Goal: Transaction & Acquisition: Purchase product/service

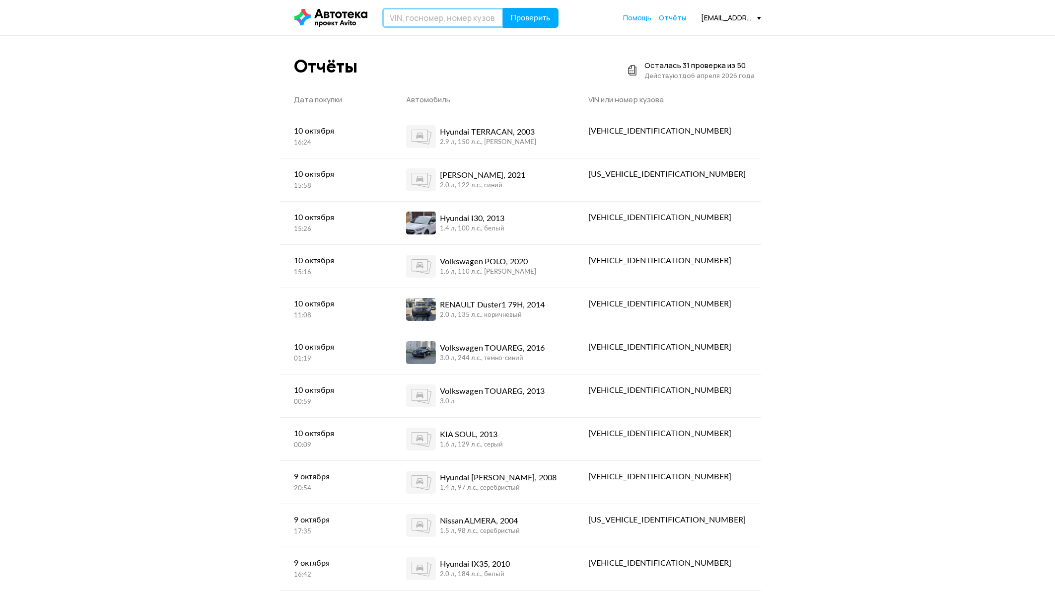
paste input "Н741РН98"
type input "Н741РН98"
click at [531, 21] on span "Проверить" at bounding box center [531, 18] width 40 height 8
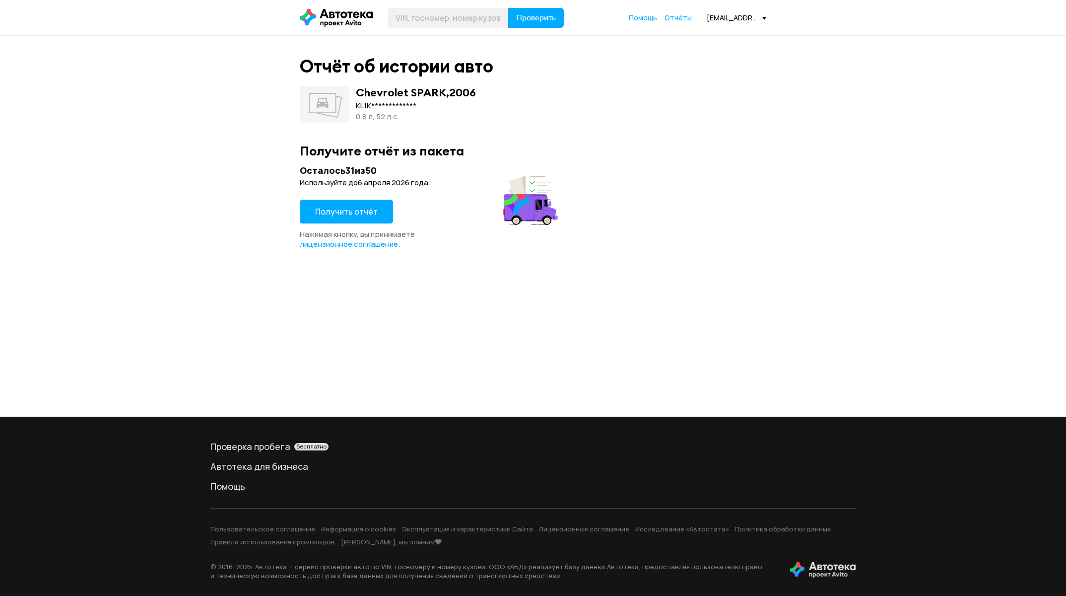
click at [342, 207] on span "Получить отчёт" at bounding box center [346, 211] width 63 height 11
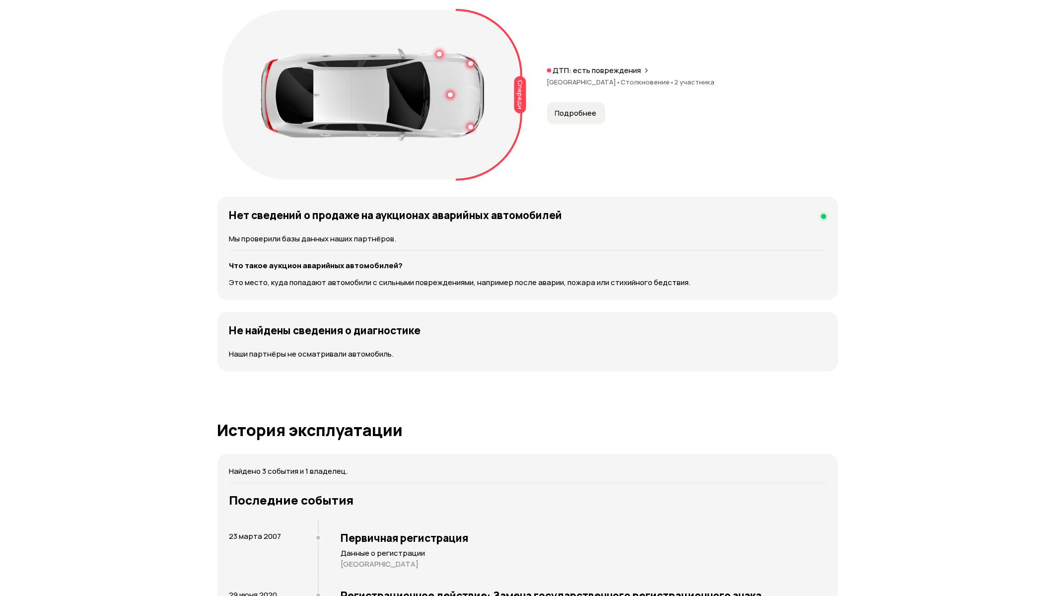
scroll to position [1563, 0]
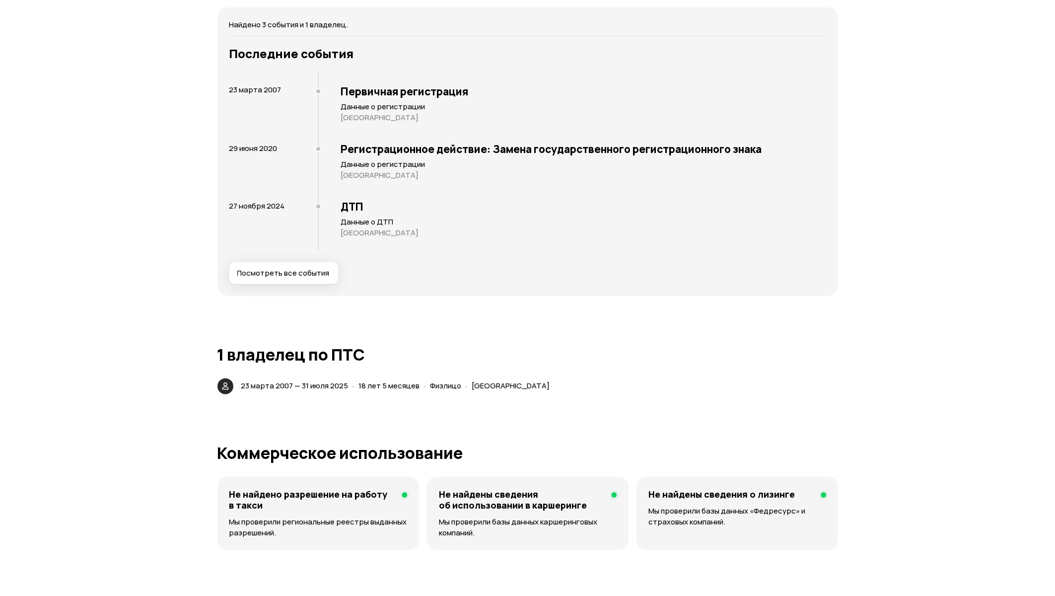
click at [312, 268] on span "Посмотреть все события" at bounding box center [283, 273] width 92 height 10
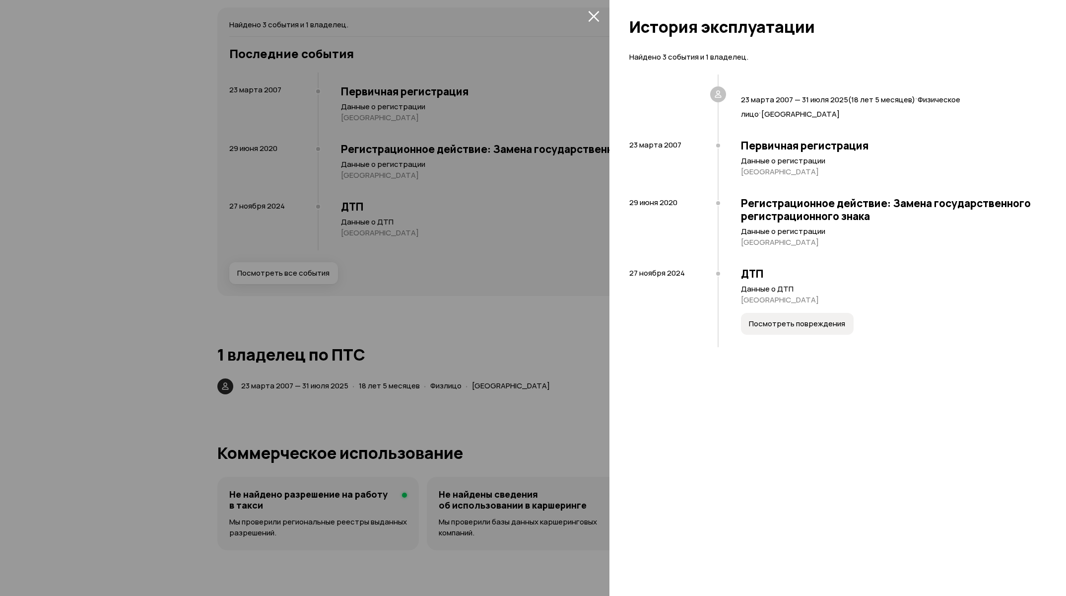
click at [592, 10] on icon "закрыть" at bounding box center [593, 15] width 11 height 11
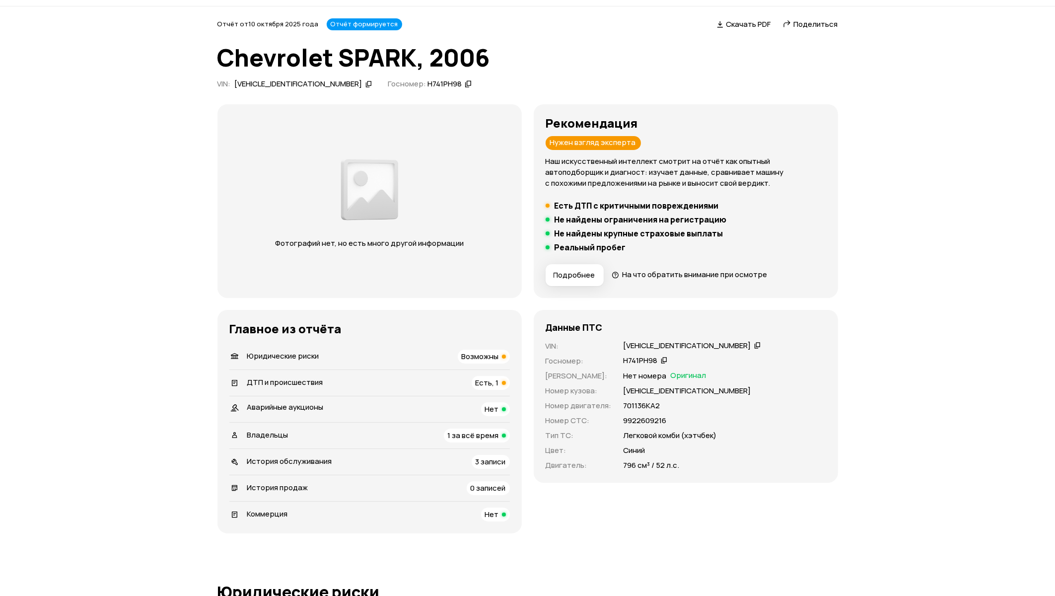
scroll to position [0, 0]
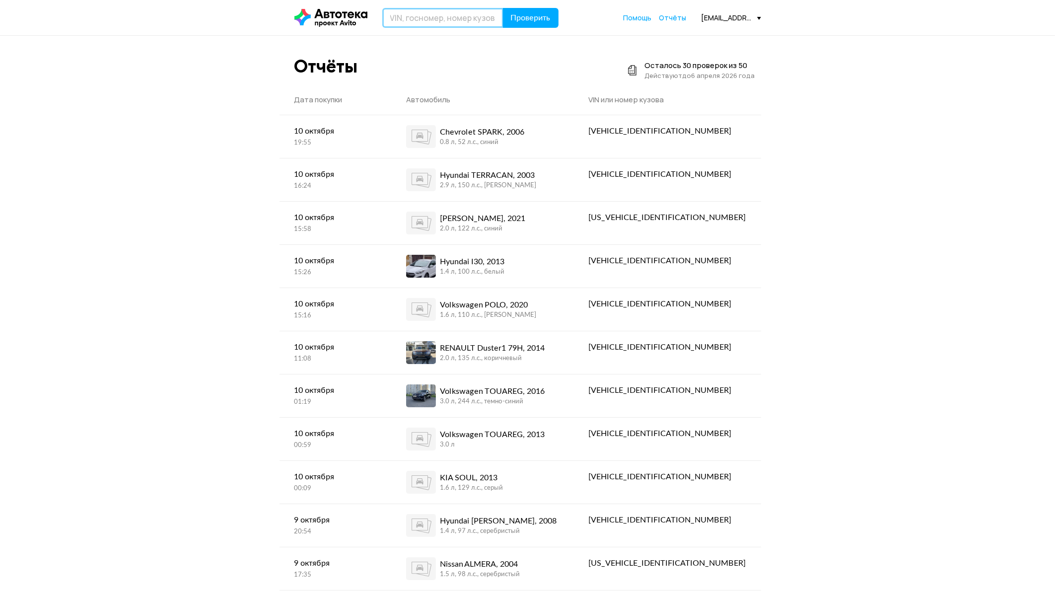
paste input "Е457ХА178"
type input "Е457ХА178"
drag, startPoint x: 517, startPoint y: 13, endPoint x: 702, endPoint y: 68, distance: 193.6
click at [517, 14] on span "Проверить" at bounding box center [531, 18] width 40 height 8
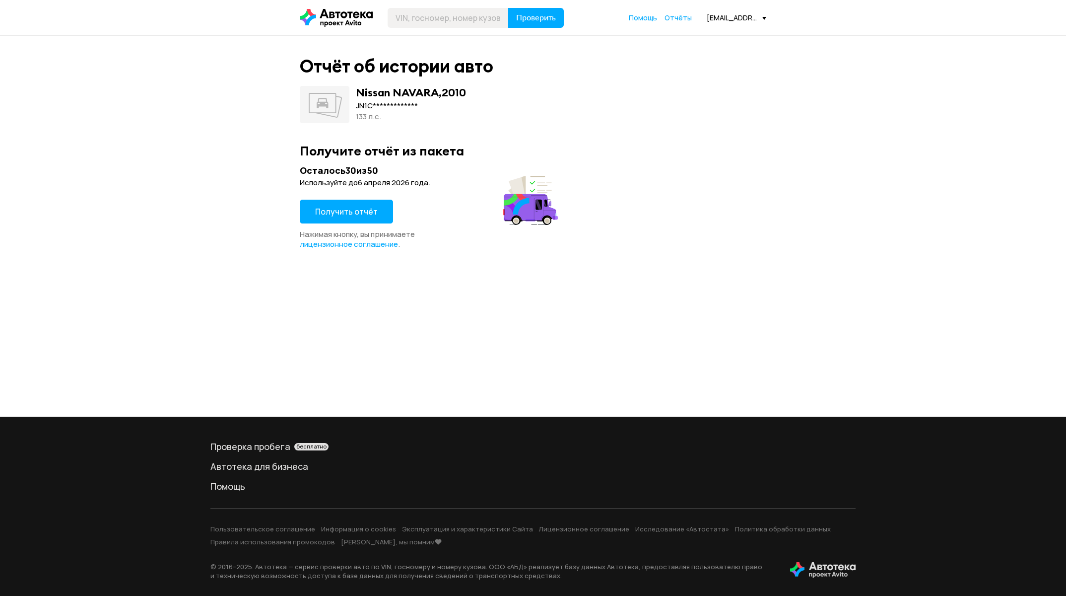
click at [354, 202] on button "Получить отчёт" at bounding box center [346, 212] width 93 height 24
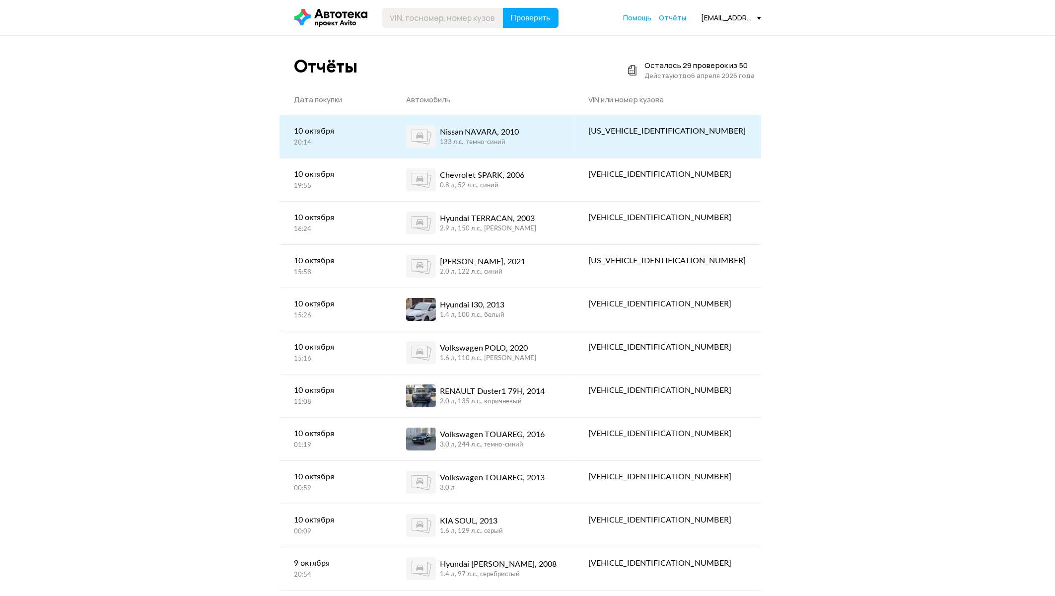
click at [516, 145] on div "133 л.c., темно-синий" at bounding box center [479, 142] width 79 height 9
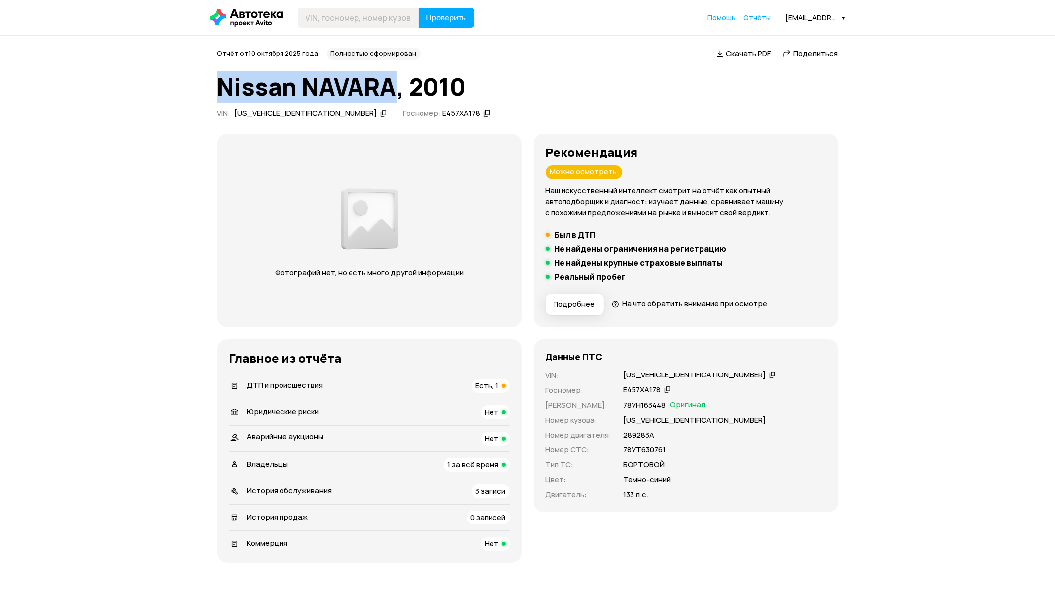
drag, startPoint x: 221, startPoint y: 94, endPoint x: 396, endPoint y: 79, distance: 175.3
click at [396, 79] on h1 "Nissan NAVARA, 2010" at bounding box center [527, 86] width 620 height 27
copy h1 "Nissan NAVARA"
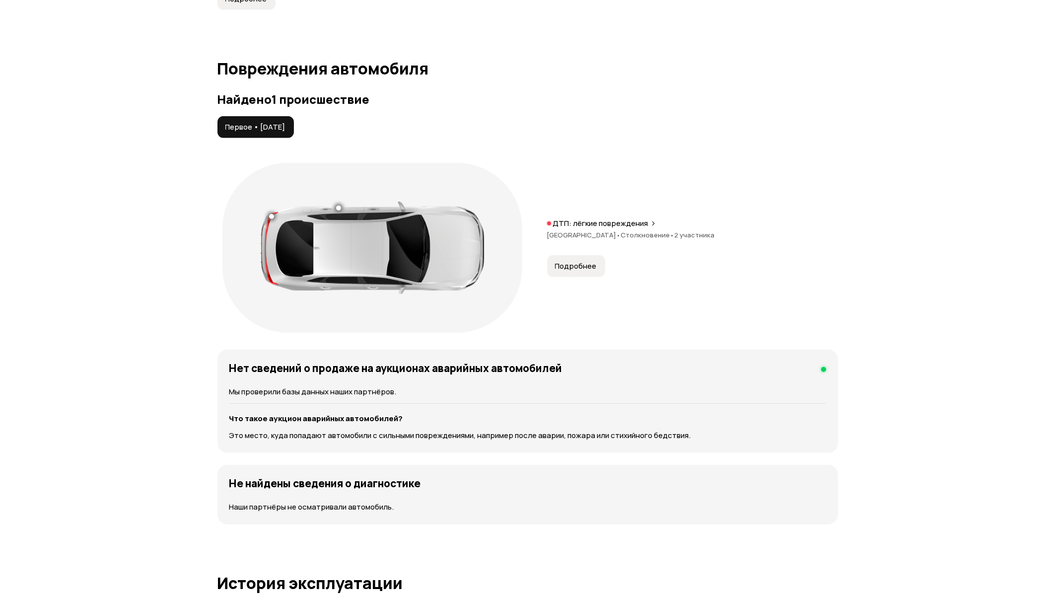
scroll to position [893, 0]
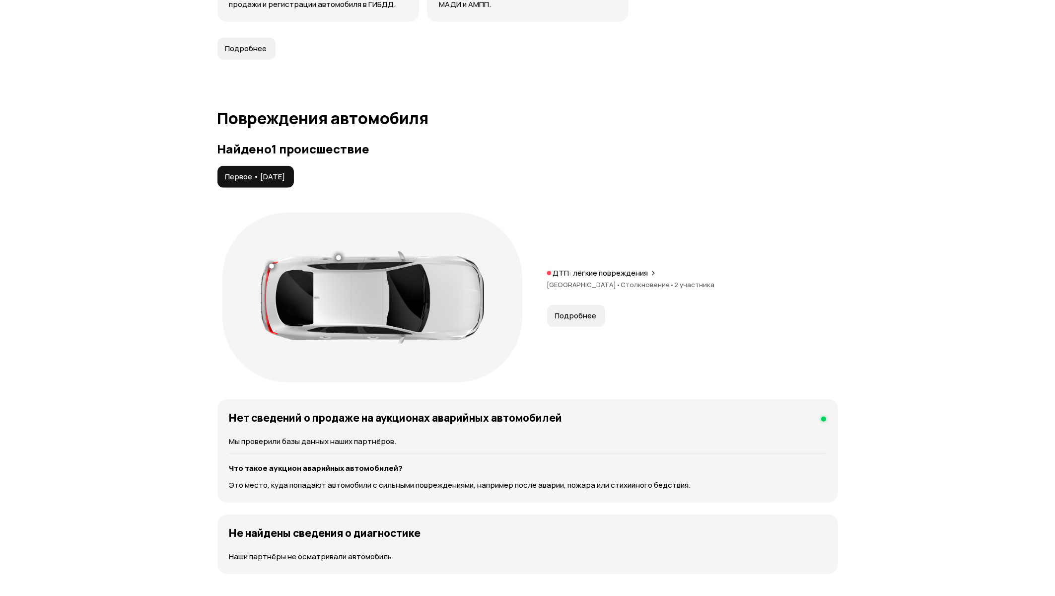
click at [586, 323] on button "Подробнее" at bounding box center [576, 316] width 58 height 22
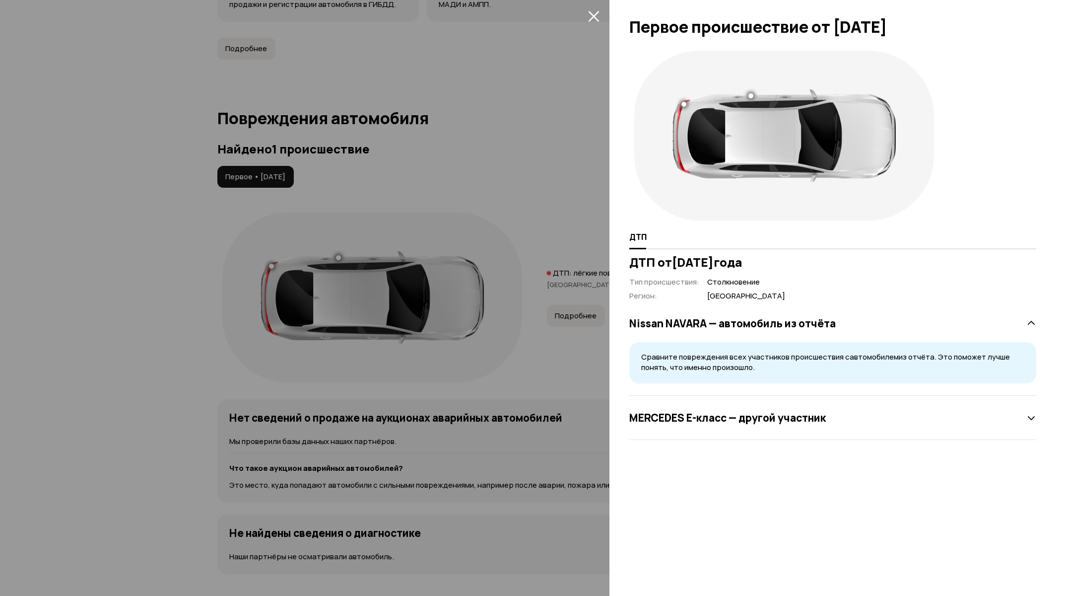
click at [463, 133] on div at bounding box center [533, 298] width 1066 height 596
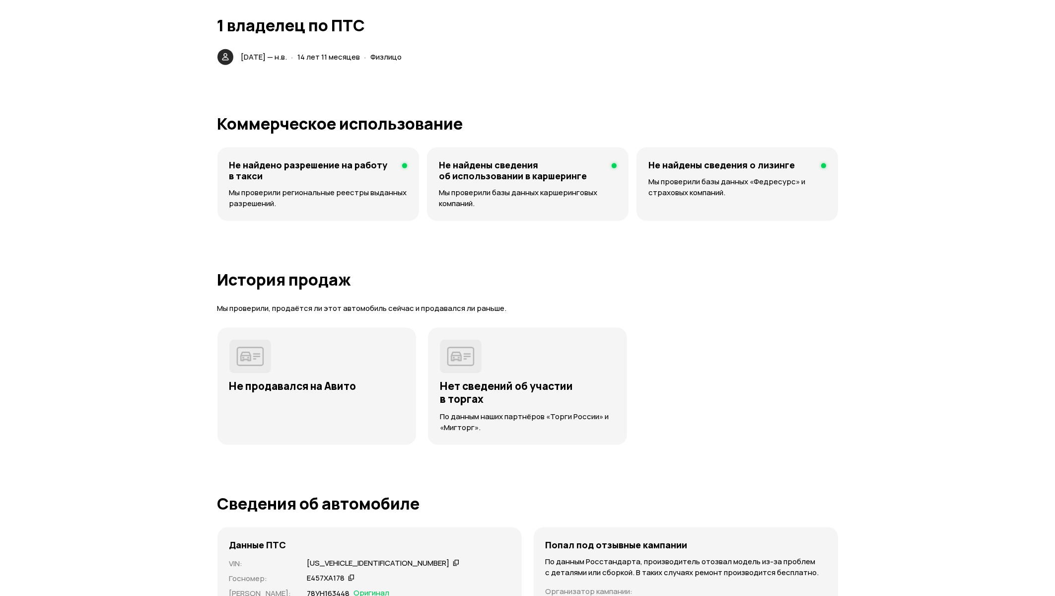
scroll to position [0, 0]
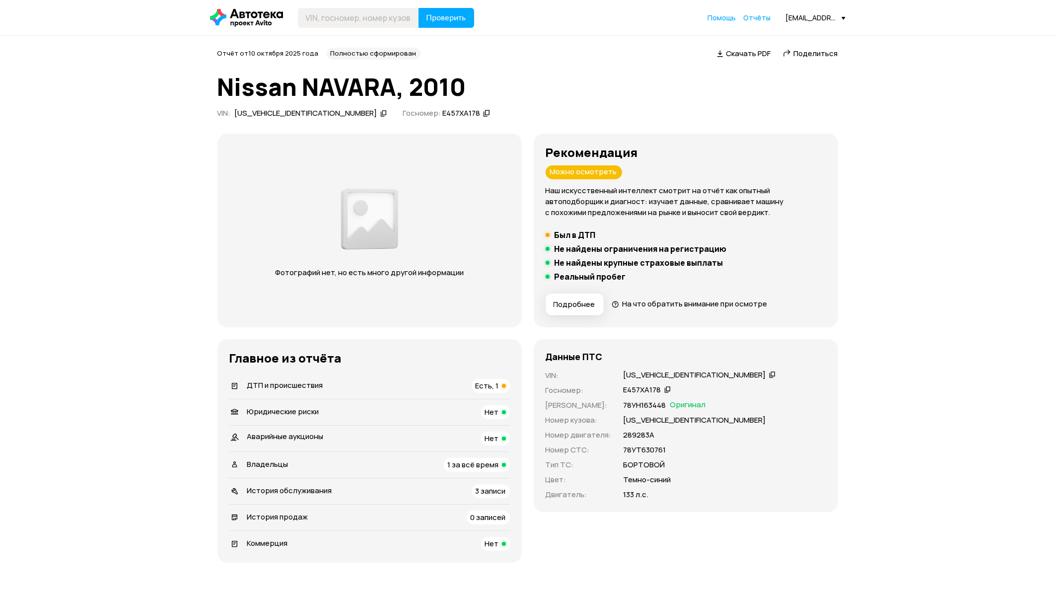
click at [668, 384] on icon at bounding box center [667, 389] width 7 height 10
